Goal: Download file/media

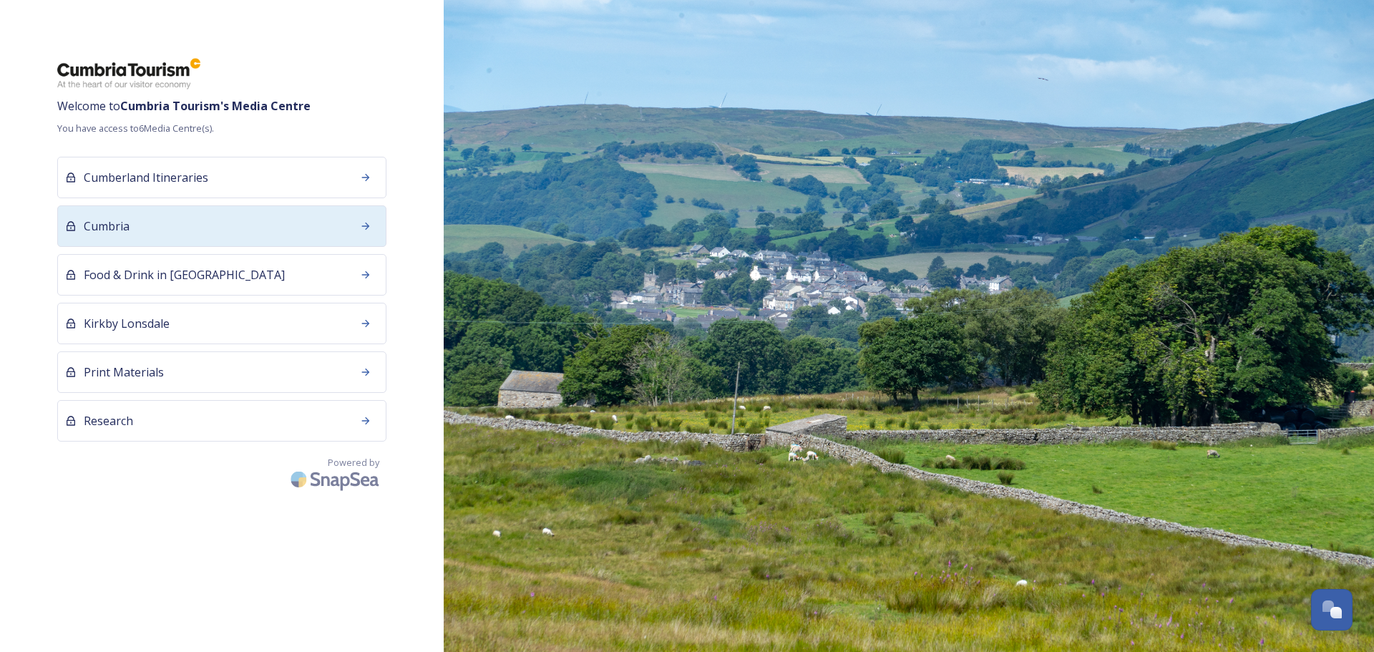
click at [145, 227] on div "Cumbria" at bounding box center [221, 226] width 329 height 42
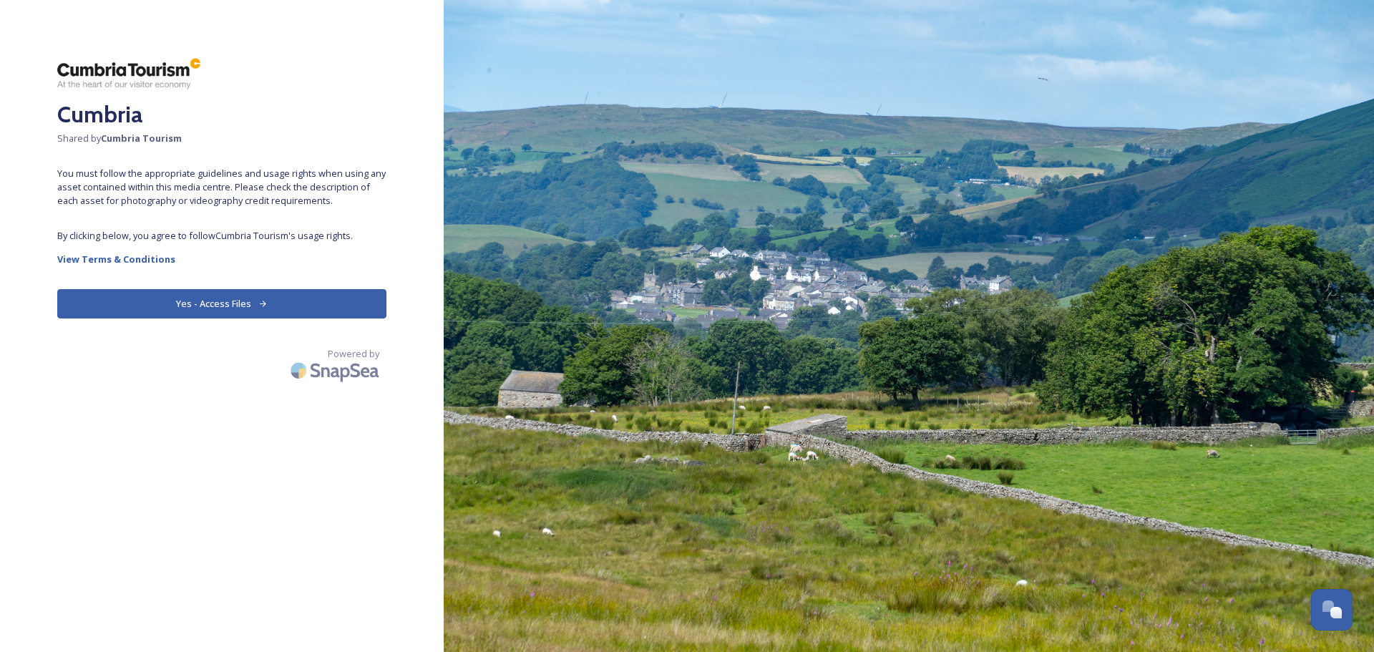
click at [263, 305] on icon at bounding box center [262, 303] width 9 height 9
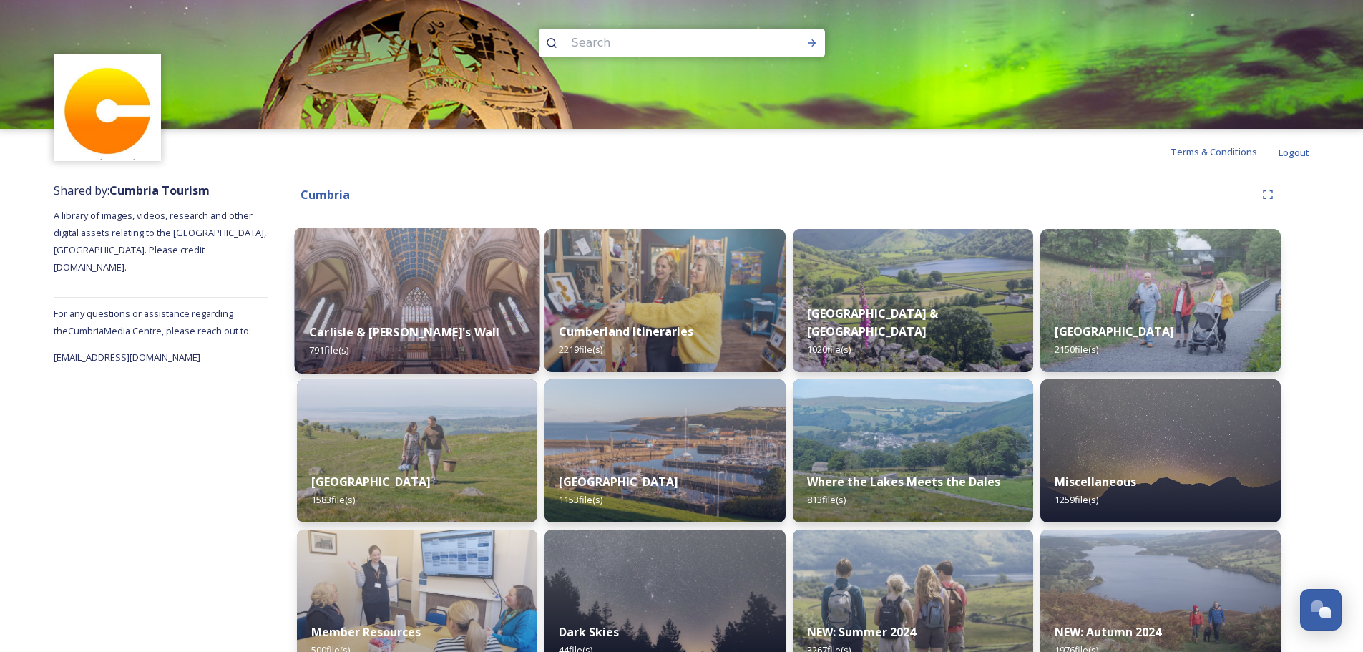
click at [455, 291] on img at bounding box center [417, 301] width 245 height 146
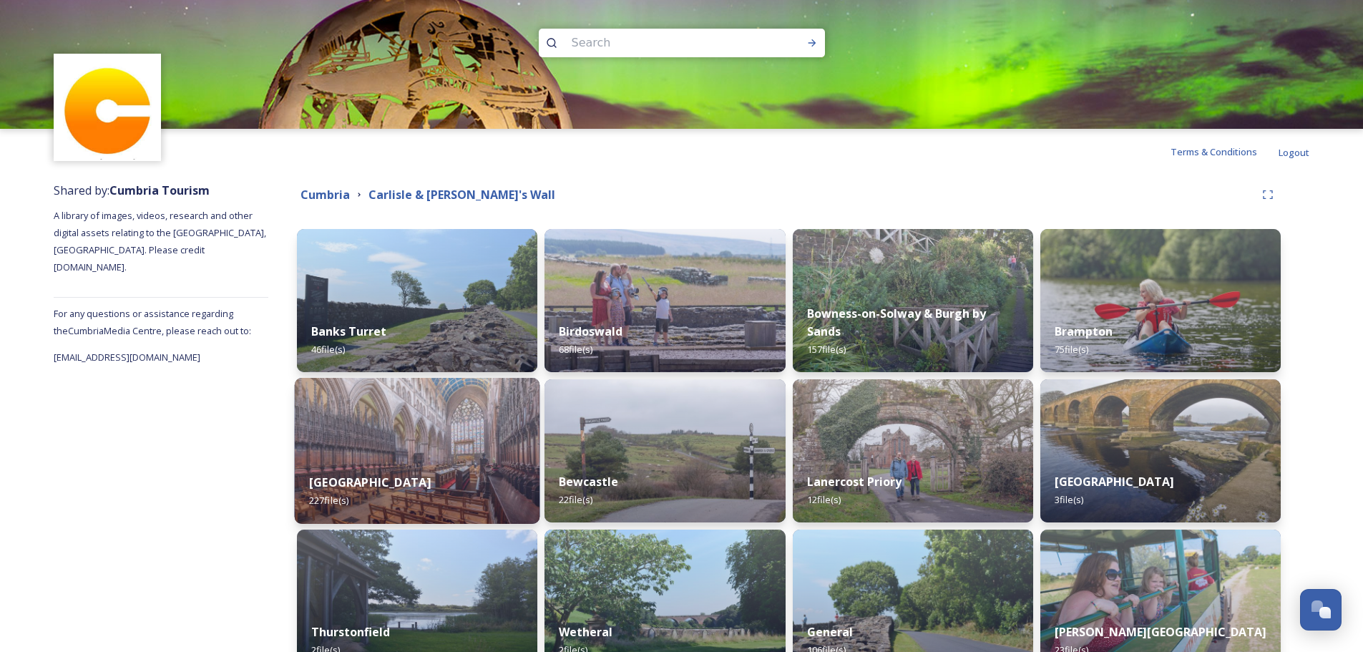
click at [416, 467] on div "Carlisle 227 file(s)" at bounding box center [417, 491] width 245 height 65
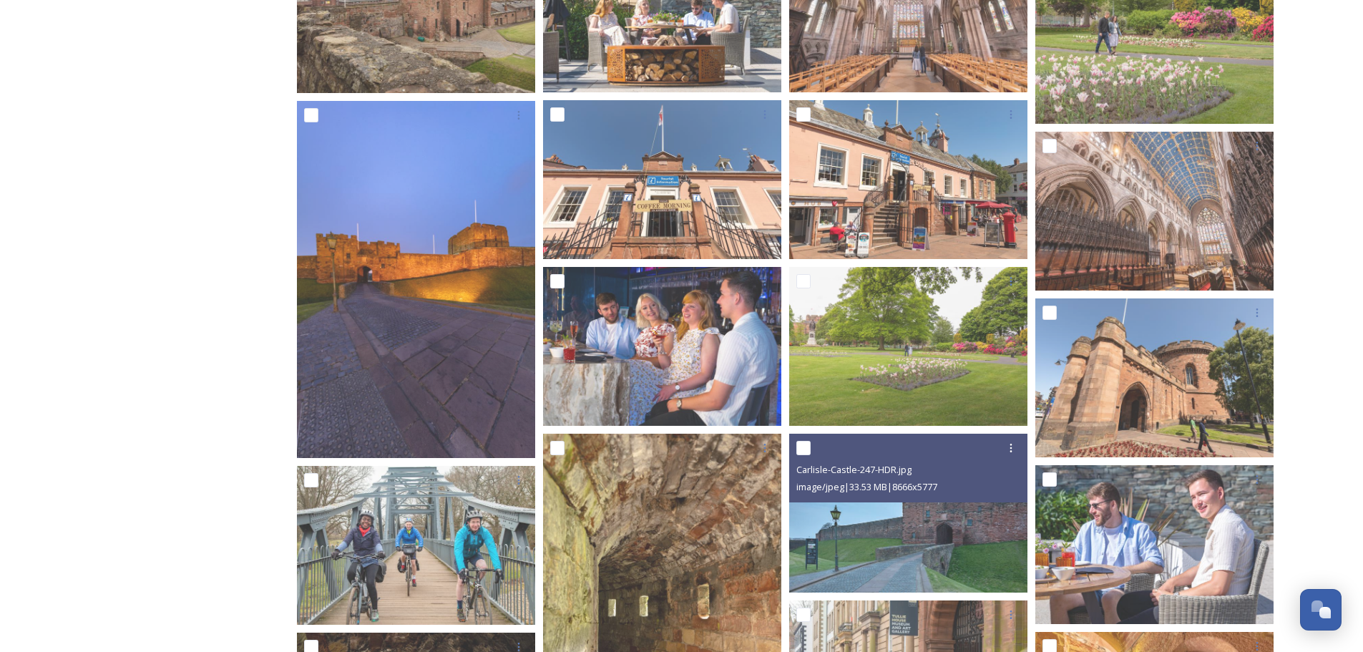
scroll to position [2147, 0]
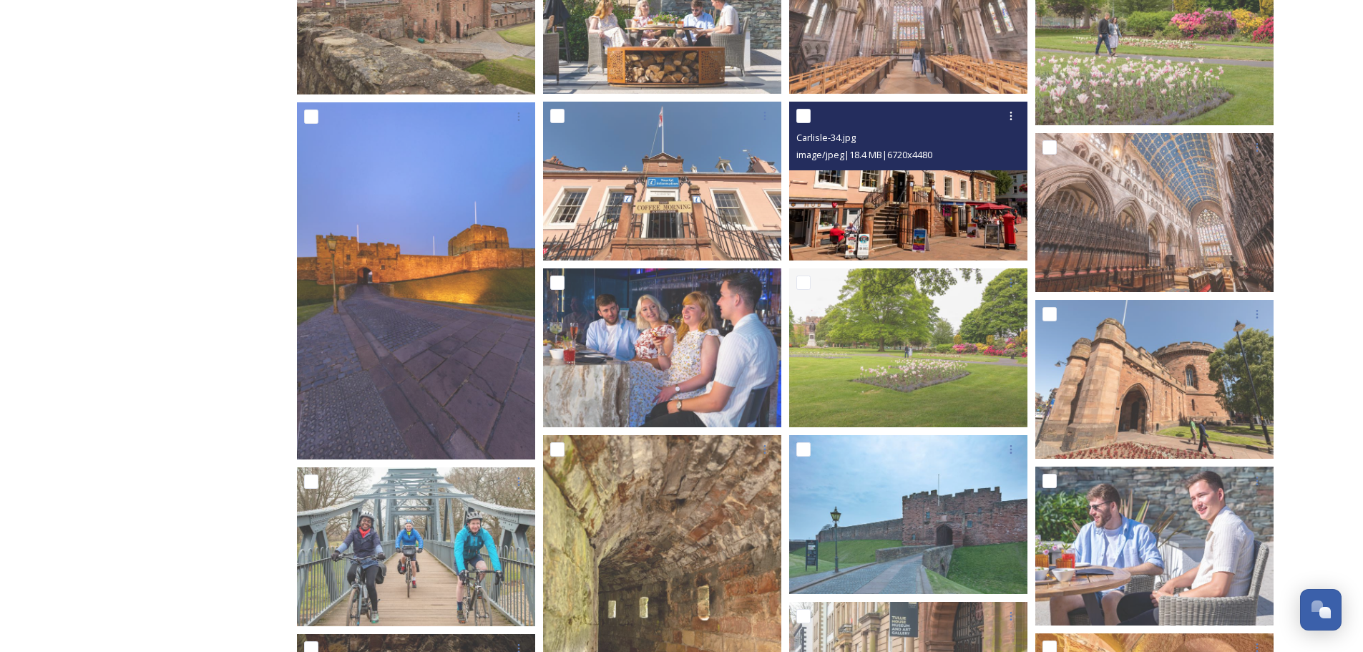
click at [918, 194] on img at bounding box center [908, 181] width 238 height 159
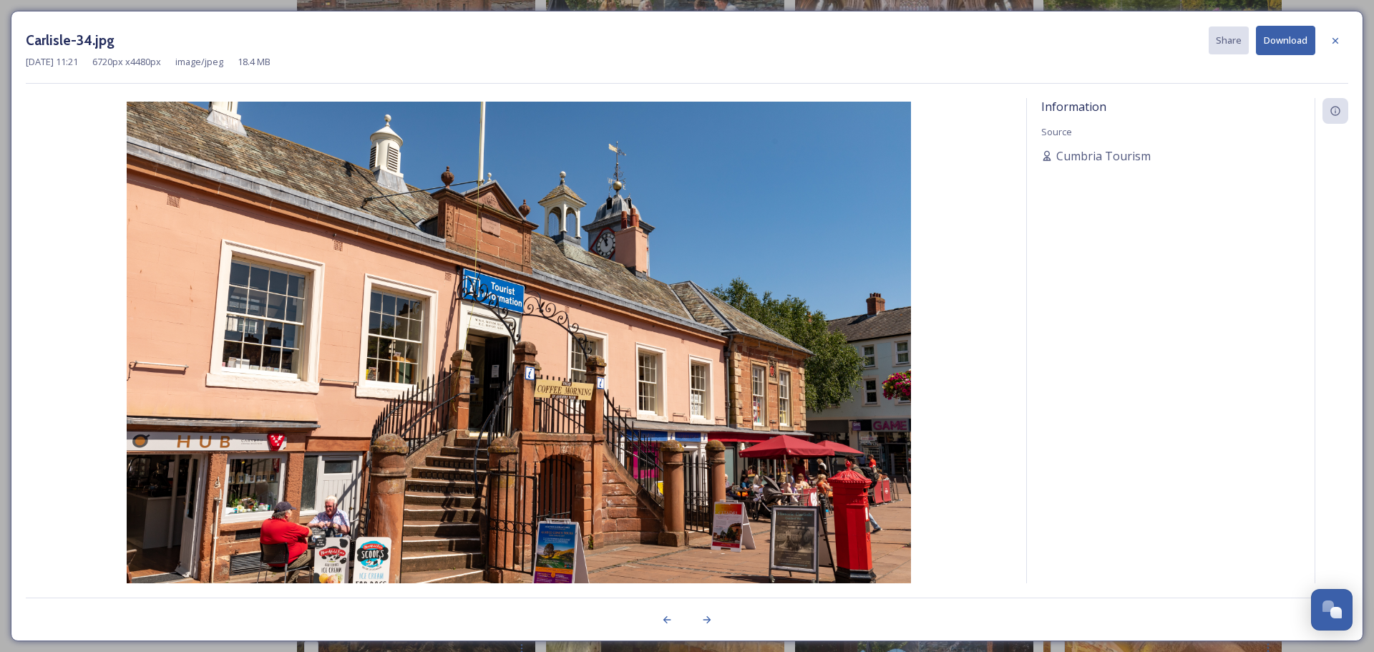
click at [1280, 34] on button "Download" at bounding box center [1285, 40] width 59 height 29
click at [1338, 40] on icon at bounding box center [1335, 40] width 11 height 11
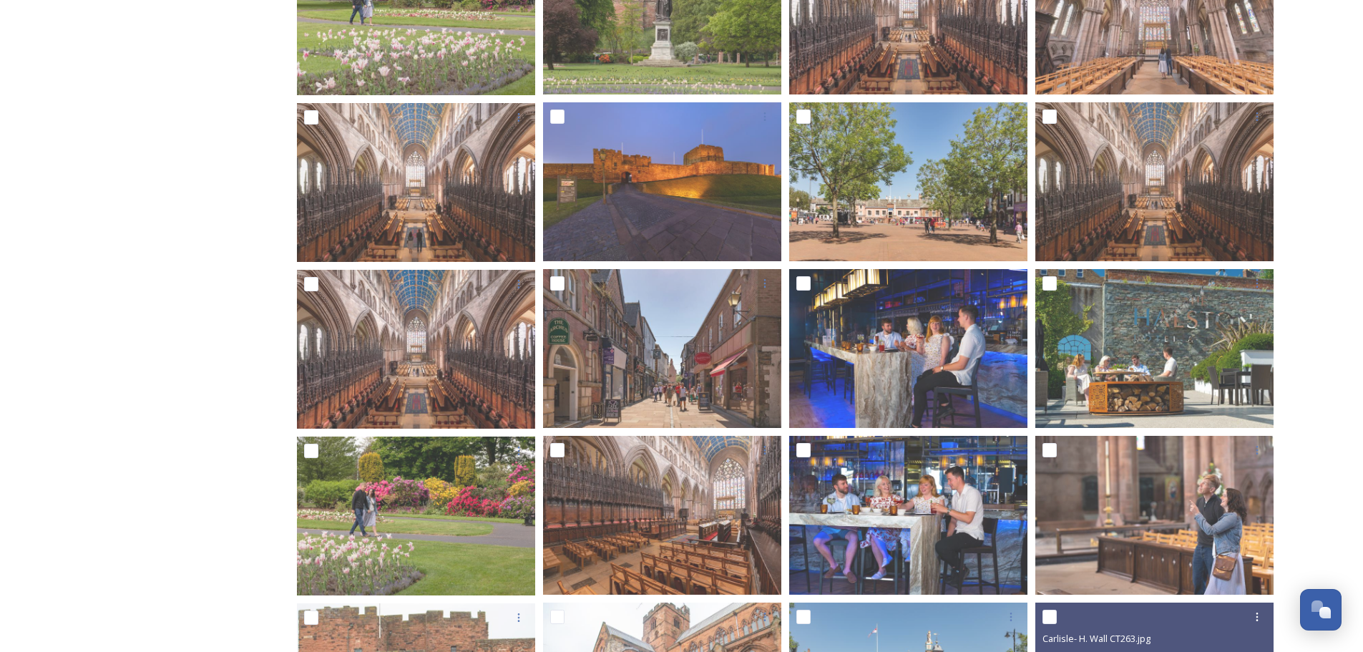
scroll to position [1145, 0]
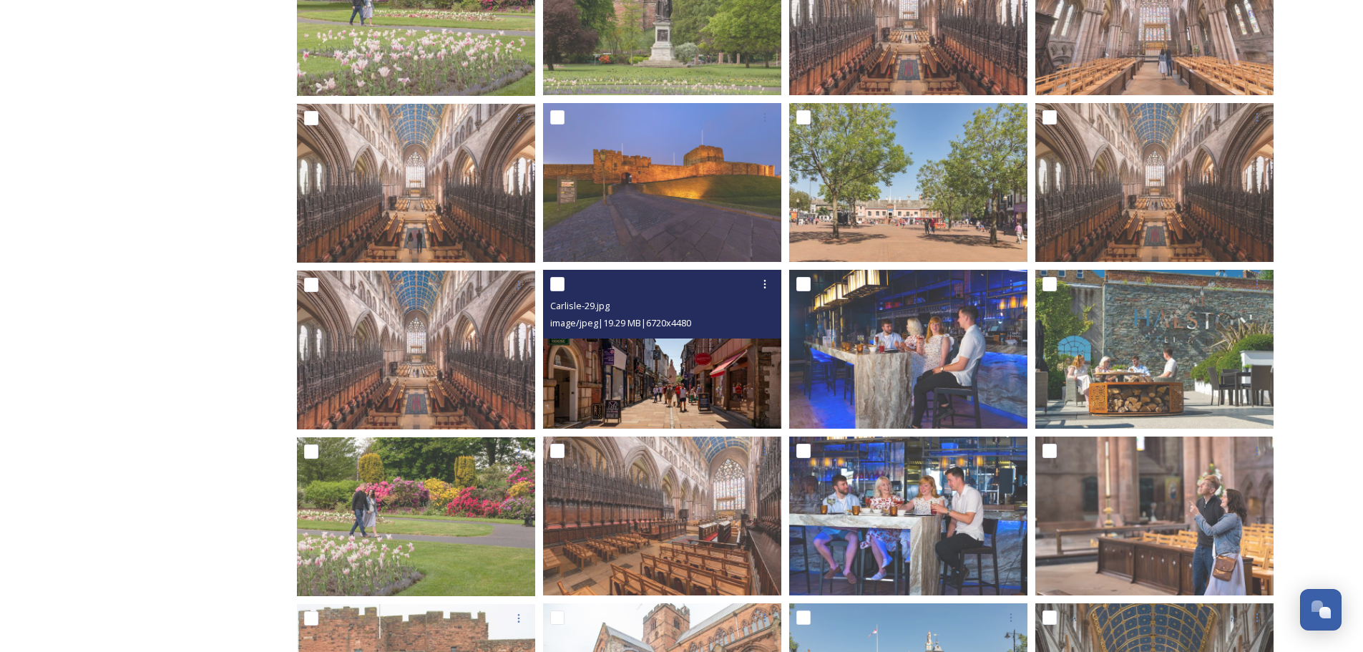
click at [650, 368] on img at bounding box center [662, 349] width 238 height 159
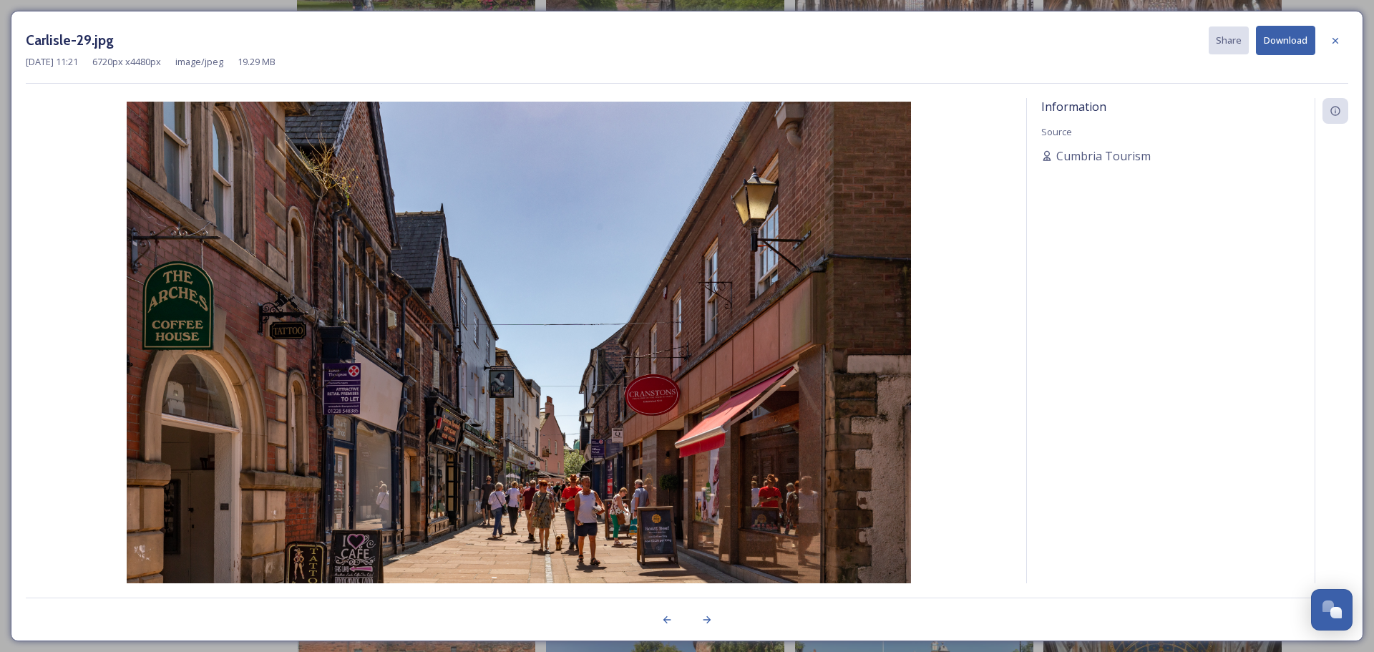
click at [1280, 40] on button "Download" at bounding box center [1285, 40] width 59 height 29
click at [1333, 39] on icon at bounding box center [1335, 40] width 11 height 11
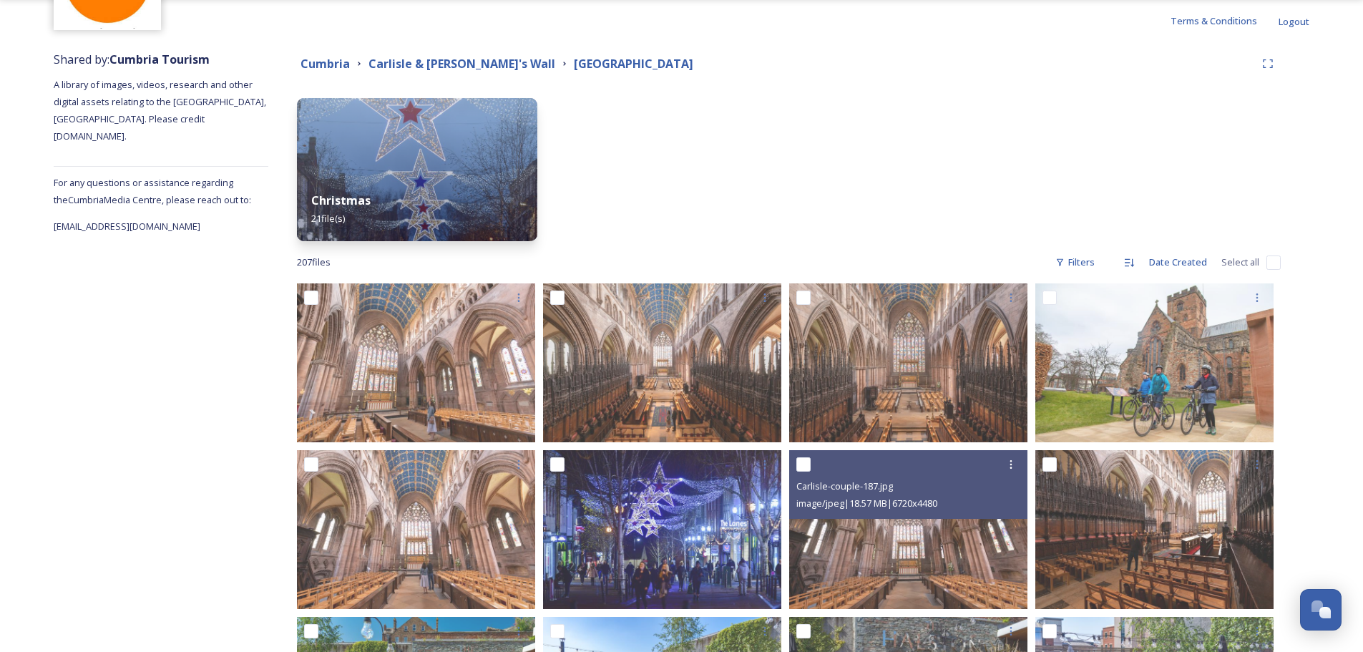
scroll to position [0, 0]
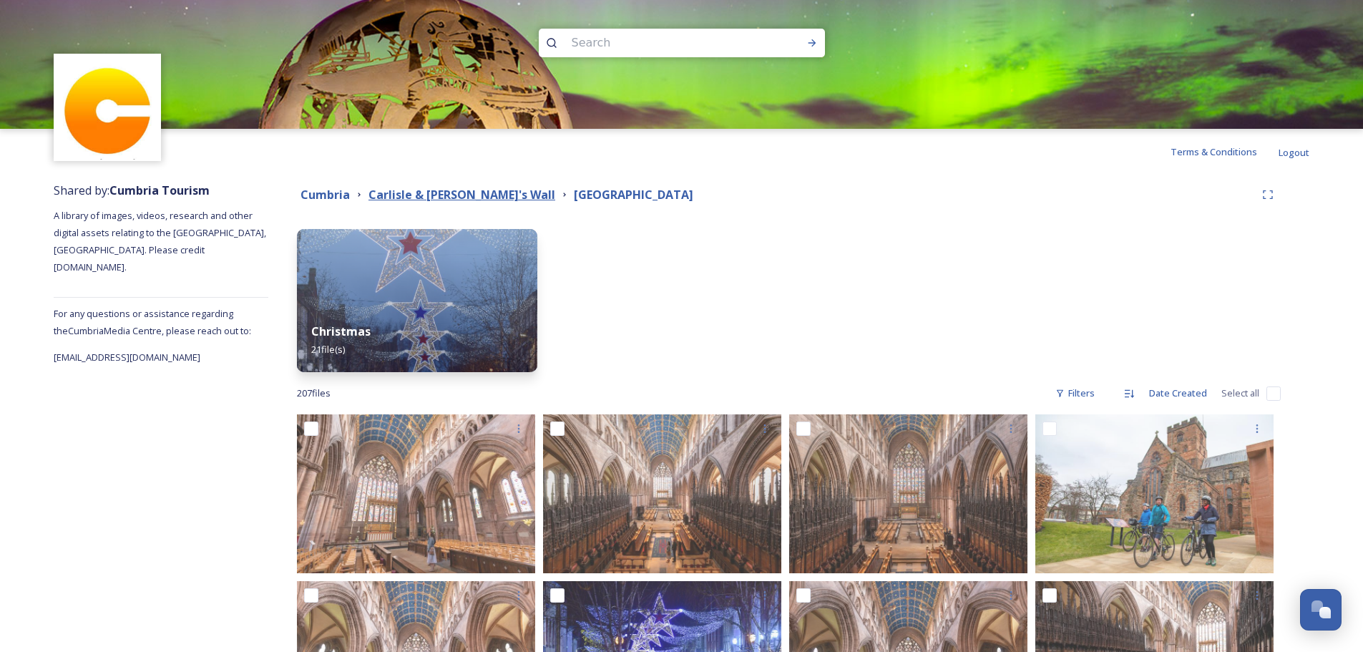
click at [401, 194] on strong "Carlisle & [PERSON_NAME]'s Wall" at bounding box center [462, 195] width 187 height 16
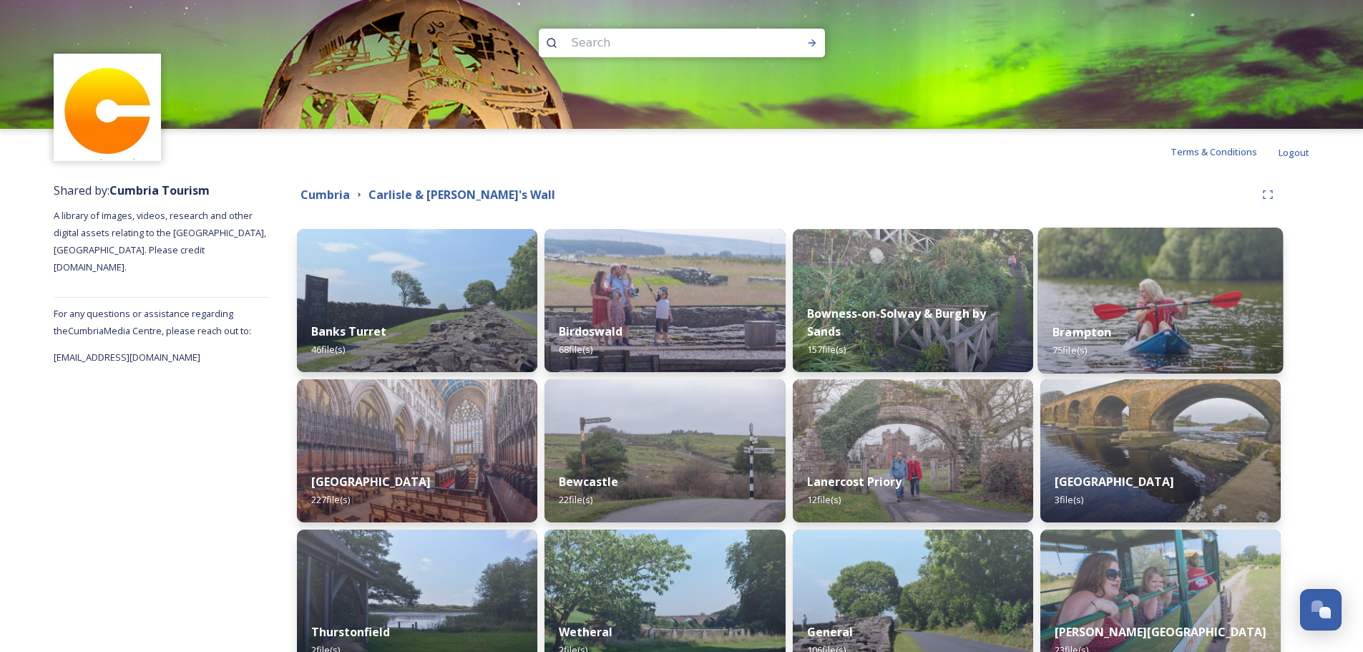
click at [1170, 325] on div "Brampton 75 file(s)" at bounding box center [1160, 340] width 245 height 65
